Goal: Information Seeking & Learning: Learn about a topic

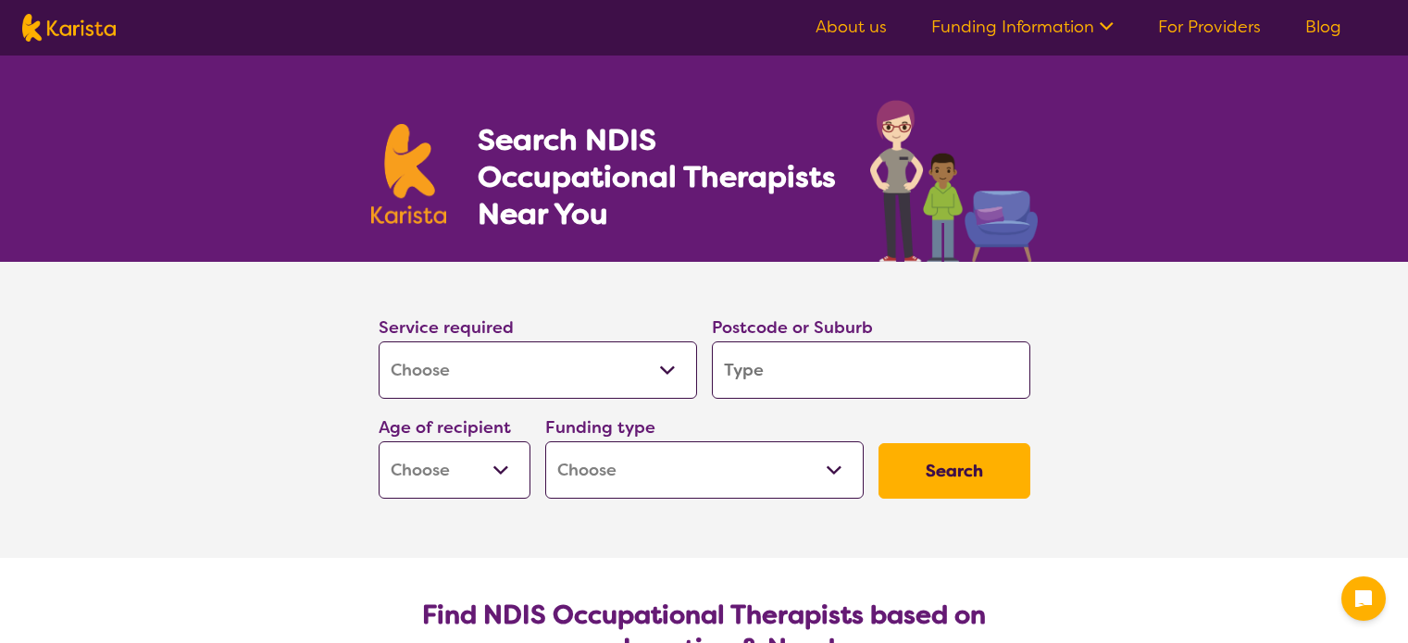
select select "[MEDICAL_DATA]"
click at [748, 371] on input "search" at bounding box center [871, 370] width 318 height 57
type input "5"
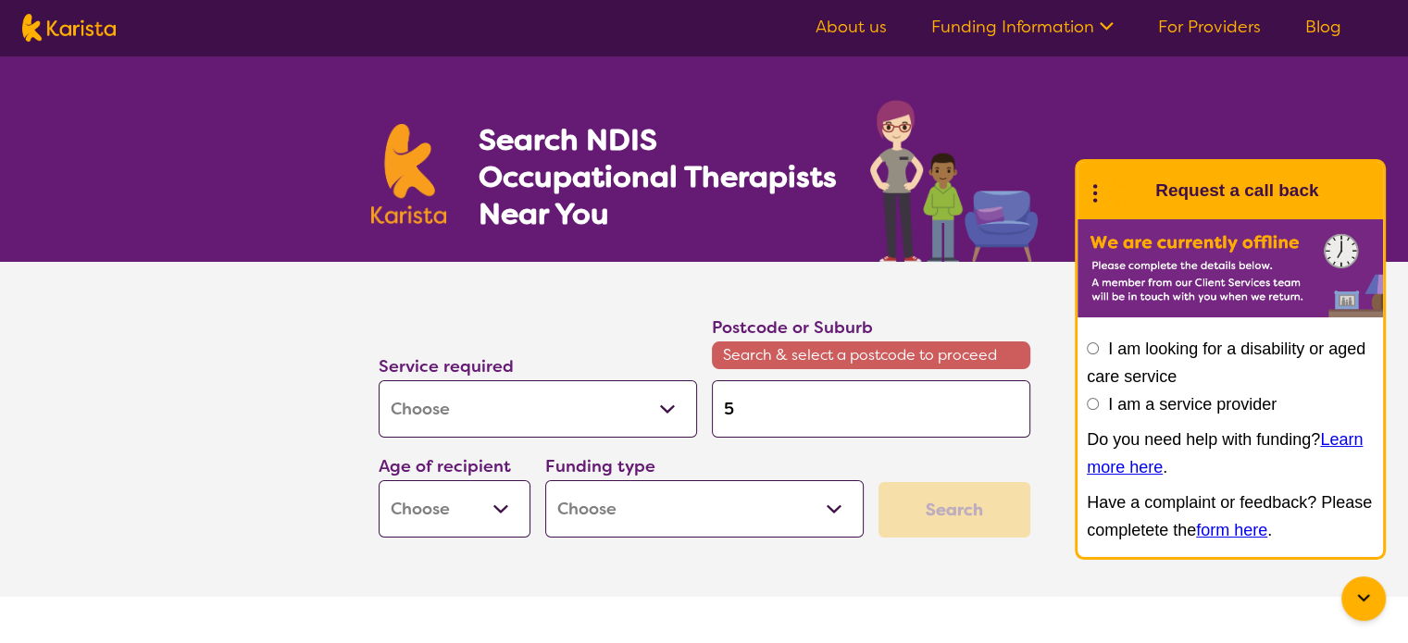
type input "50"
type input "503"
type input "5032"
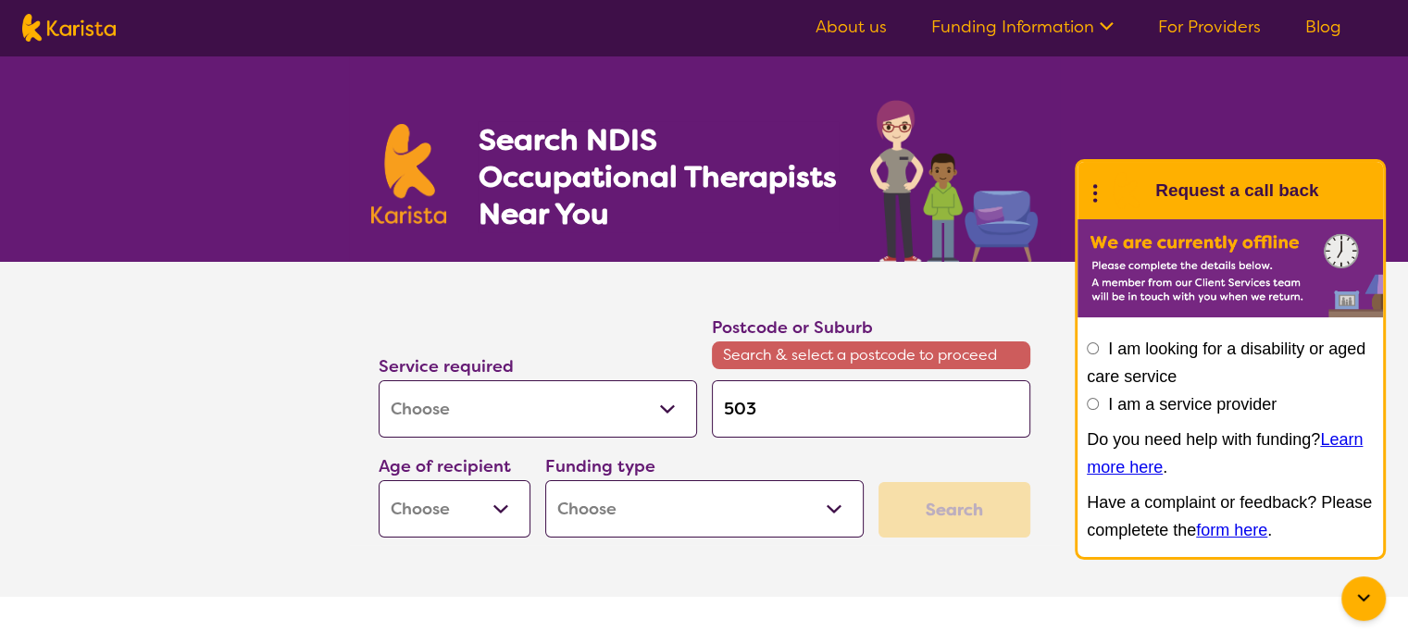
type input "5032"
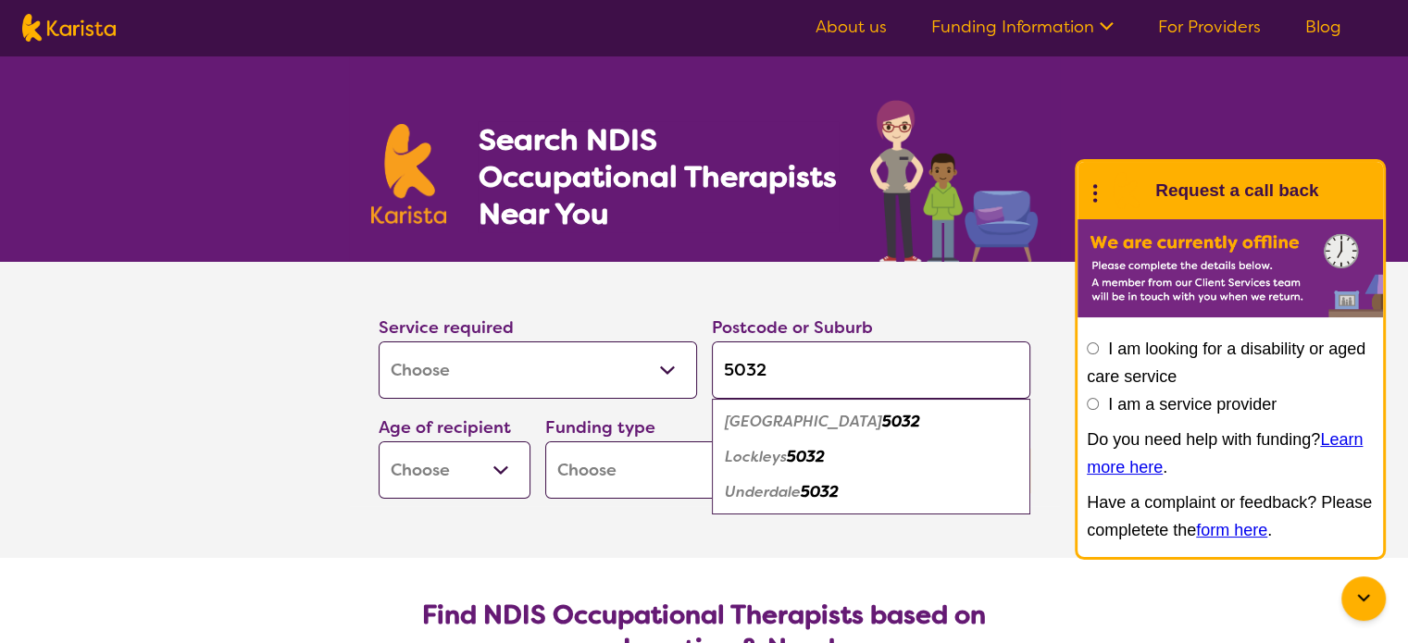
type input "5032"
click at [500, 464] on select "Early Childhood - 0 to 9 Child - 10 to 11 Adolescent - 12 to 17 Adult - 18 to 6…" at bounding box center [455, 470] width 152 height 57
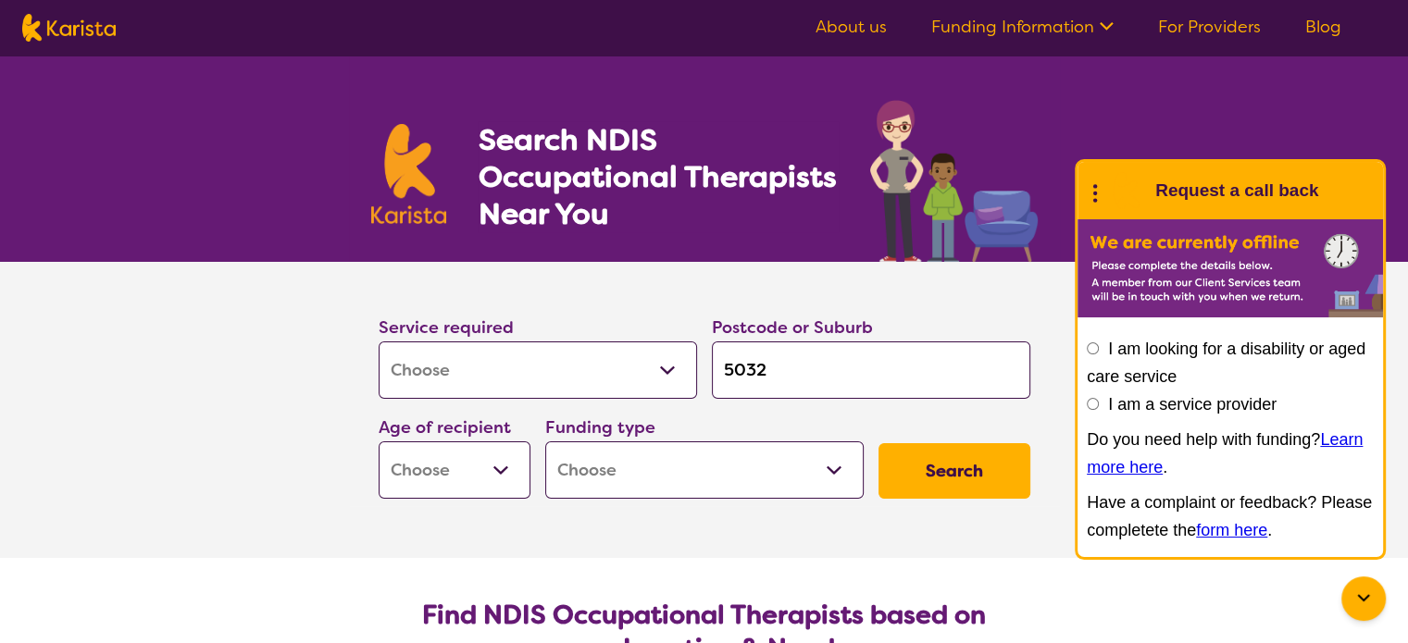
select select "AG"
click at [379, 442] on select "Early Childhood - 0 to 9 Child - 10 to 11 Adolescent - 12 to 17 Adult - 18 to 6…" at bounding box center [455, 470] width 152 height 57
select select "AG"
click at [816, 472] on select "Home Care Package (HCP) National Disability Insurance Scheme (NDIS) I don't know" at bounding box center [704, 470] width 318 height 57
select select "HCP"
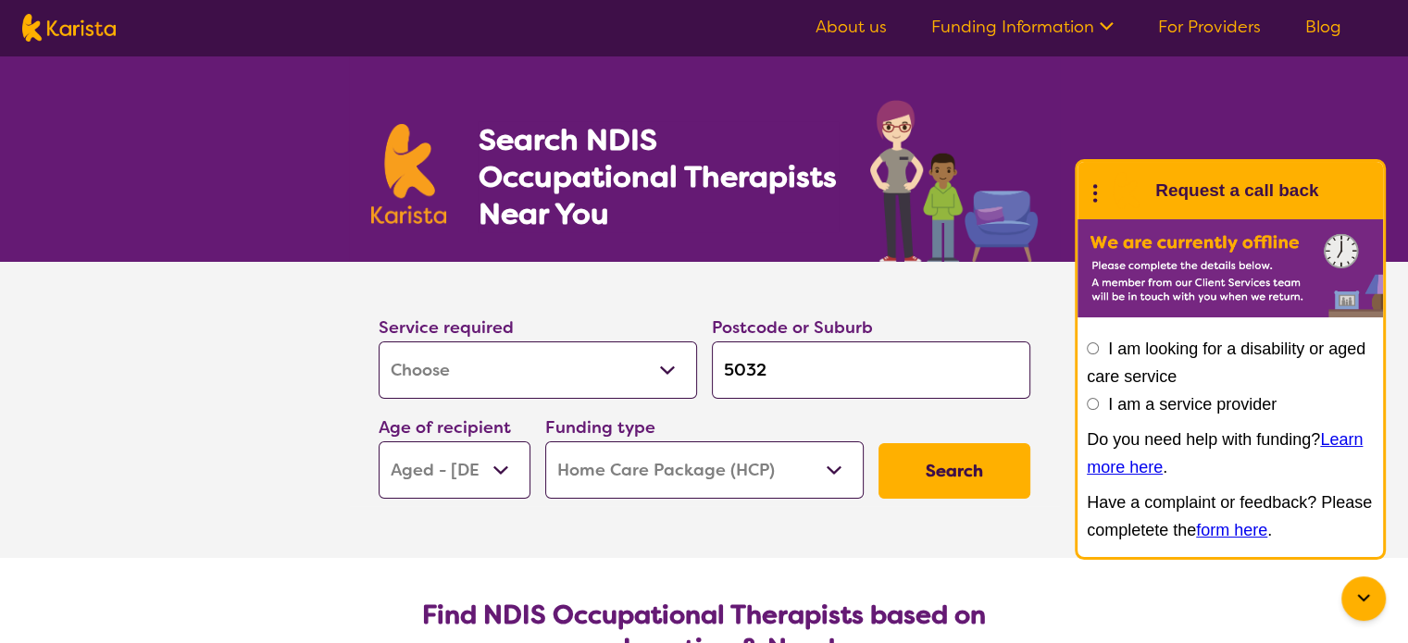
click at [545, 442] on select "Home Care Package (HCP) National Disability Insurance Scheme (NDIS) I don't know" at bounding box center [704, 470] width 318 height 57
select select "HCP"
click at [951, 475] on button "Search" at bounding box center [954, 471] width 152 height 56
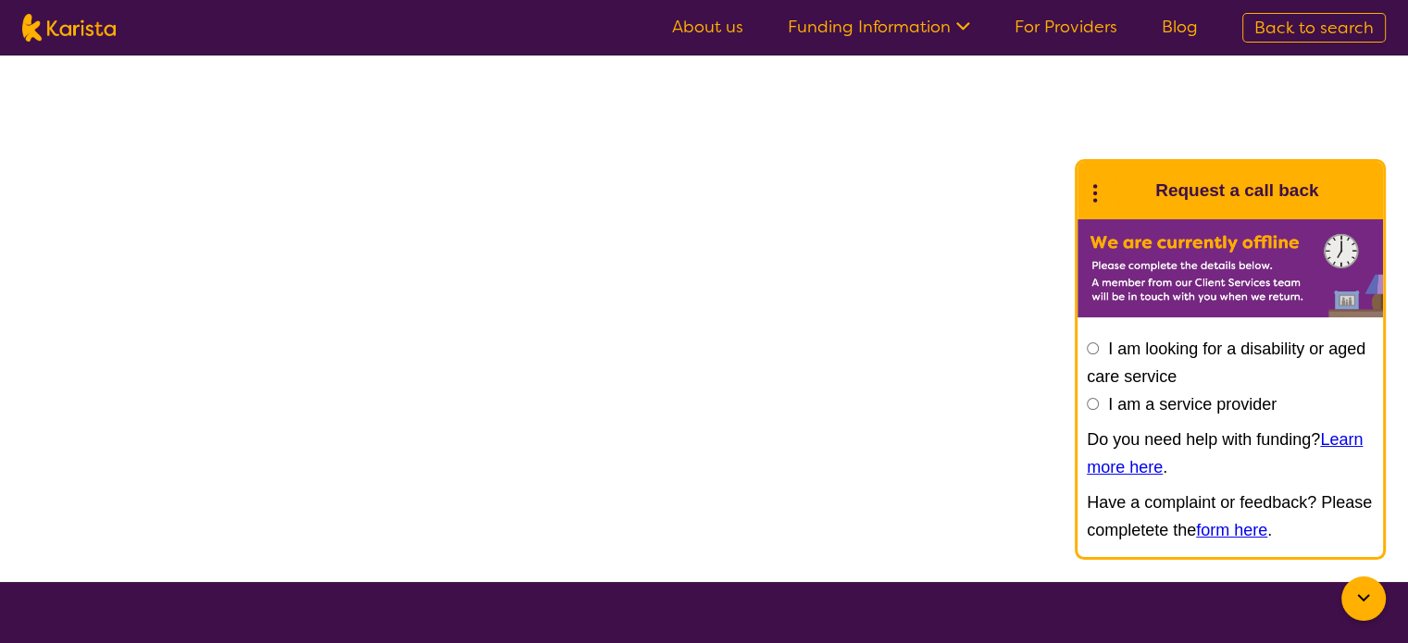
select select "HCP"
select select "[MEDICAL_DATA]"
select select "AG"
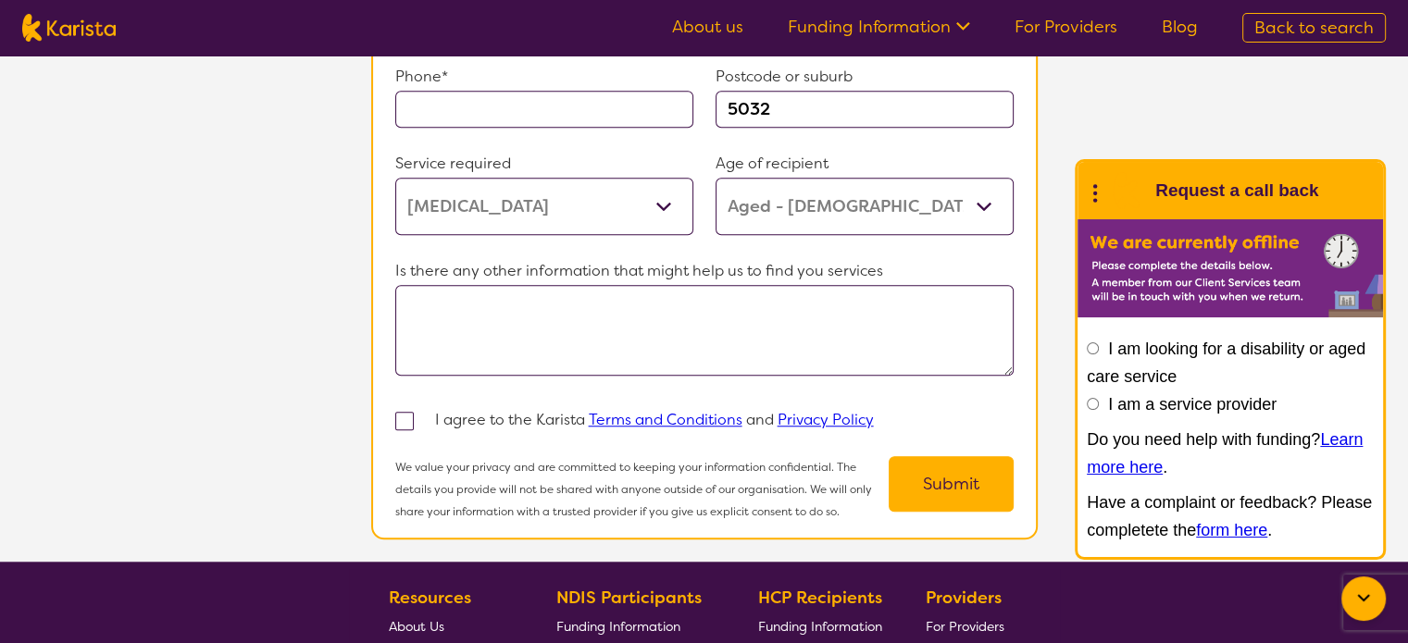
scroll to position [1463, 0]
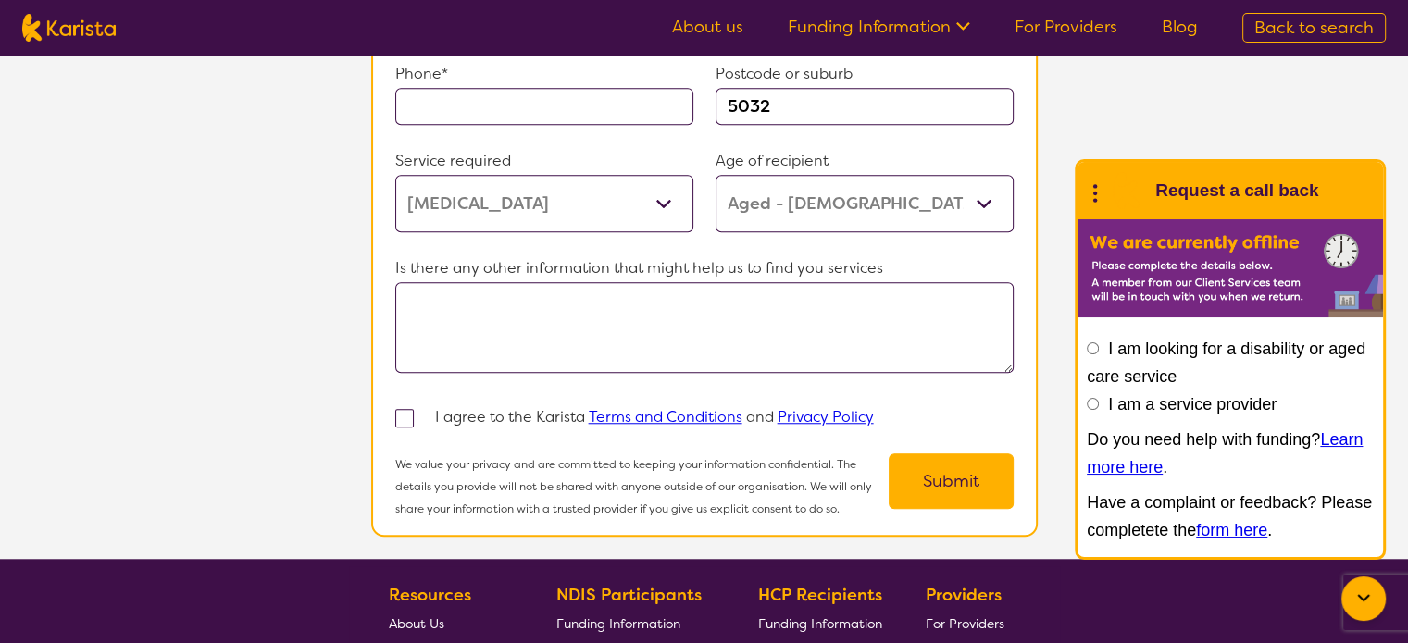
select select "[MEDICAL_DATA]"
select select "AG"
select select "HCP"
select select "[MEDICAL_DATA]"
select select "AG"
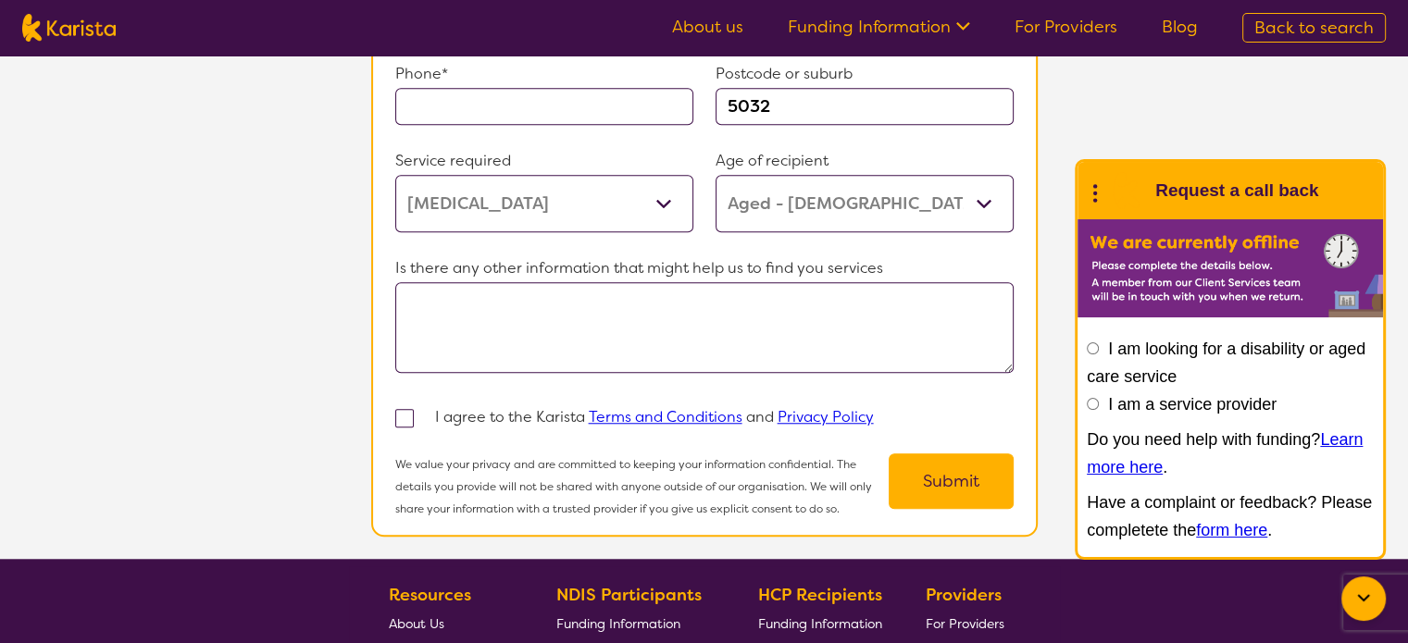
select select "HCP"
